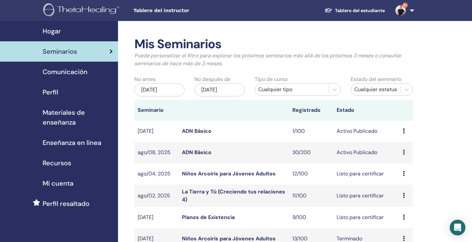
click at [201, 152] on link "ADN Básico" at bounding box center [197, 152] width 30 height 7
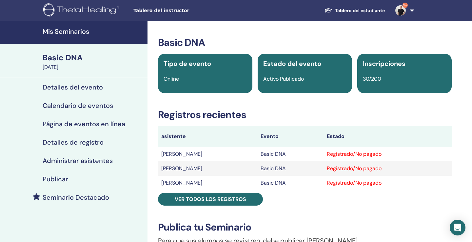
click at [85, 159] on h4 "Administrar asistentes" at bounding box center [78, 161] width 70 height 8
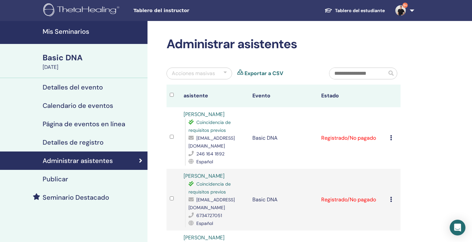
click at [224, 73] on div at bounding box center [225, 74] width 3 height 8
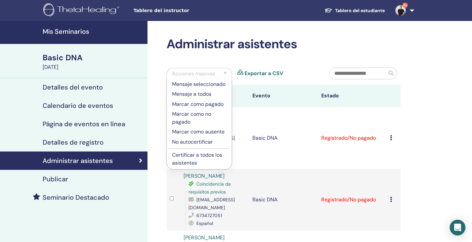
click at [196, 157] on p "Certificar a todos los asistentes" at bounding box center [199, 159] width 54 height 16
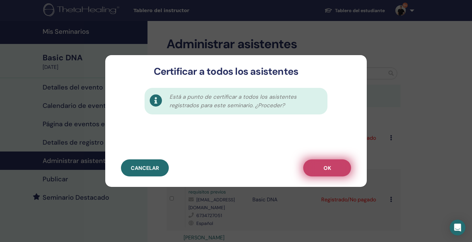
click at [317, 166] on button "OK" at bounding box center [327, 167] width 48 height 17
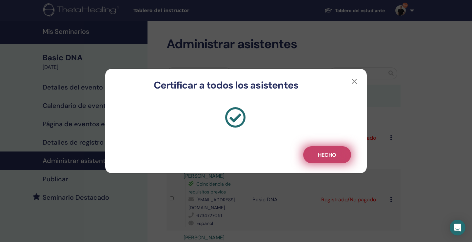
click at [335, 158] on span "Hecho" at bounding box center [327, 155] width 18 height 7
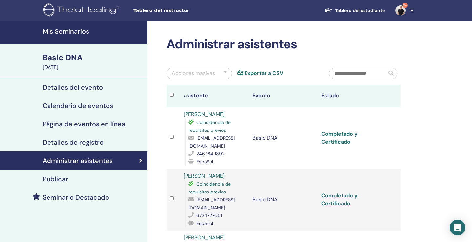
click at [75, 33] on h4 "Mis Seminarios" at bounding box center [93, 32] width 101 height 8
